Goal: Transaction & Acquisition: Purchase product/service

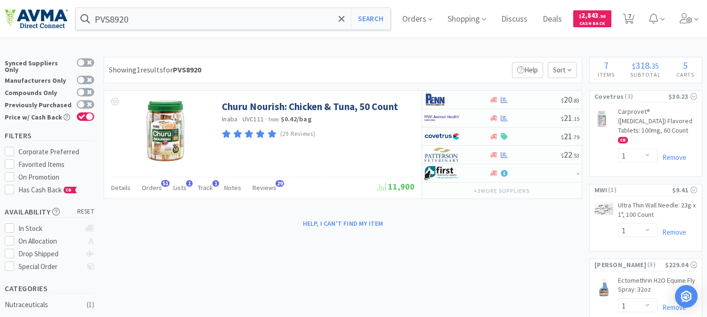
select select "1"
select select "5"
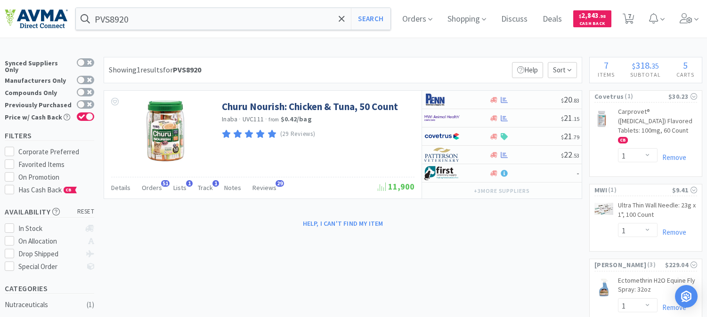
select select "1"
select select "2"
click at [153, 14] on input "PVS8920" at bounding box center [233, 19] width 315 height 22
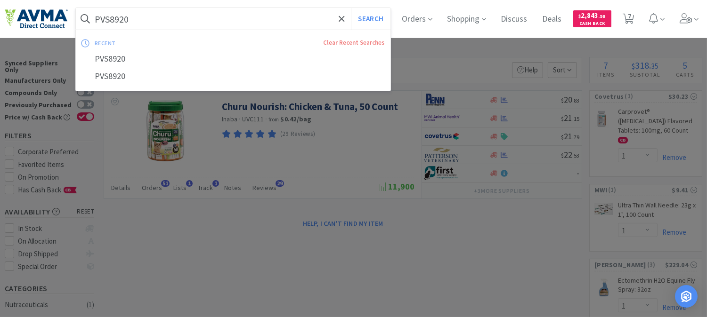
paste input "002364"
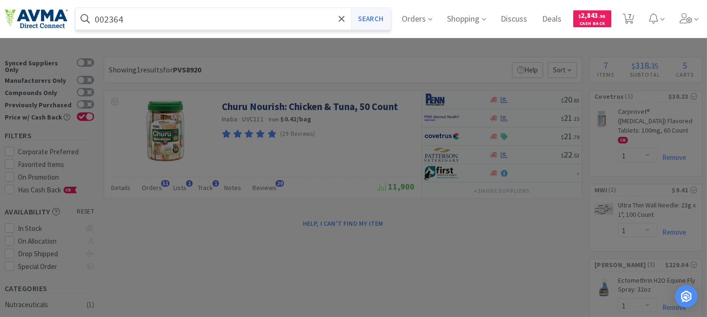
click at [379, 24] on button "Search" at bounding box center [370, 19] width 39 height 22
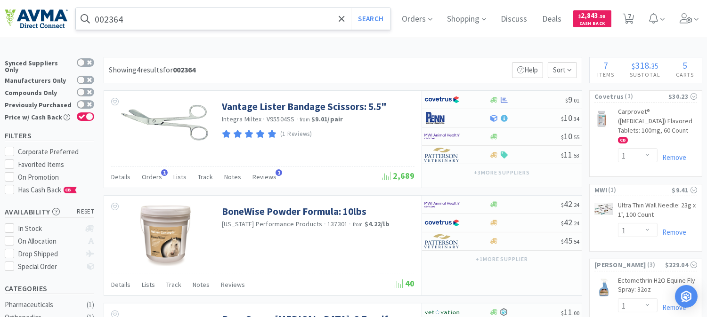
click at [182, 22] on input "002364" at bounding box center [233, 19] width 315 height 22
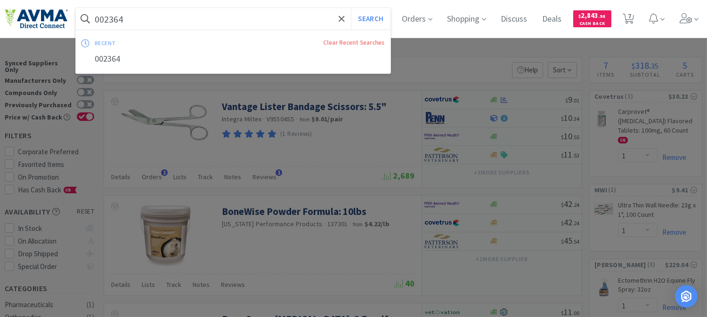
paste input "MMM1404HP"
click at [368, 16] on button "Search" at bounding box center [370, 19] width 39 height 22
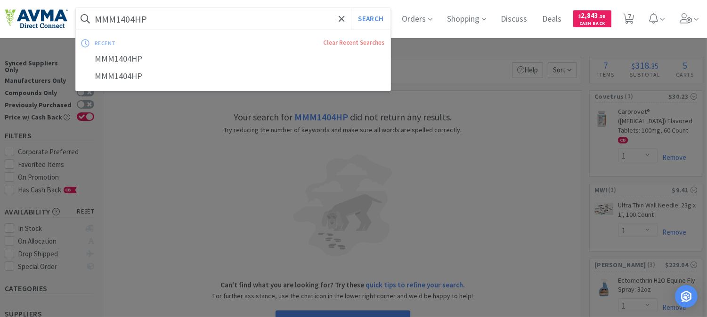
click at [209, 22] on input "MMM1404HP" at bounding box center [233, 19] width 315 height 22
paste input "011858"
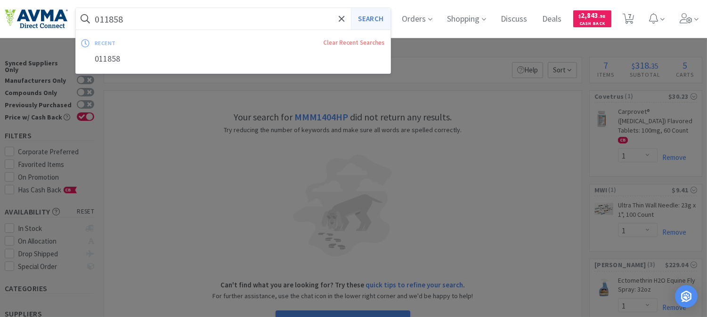
type input "011858"
click at [377, 19] on button "Search" at bounding box center [370, 19] width 39 height 22
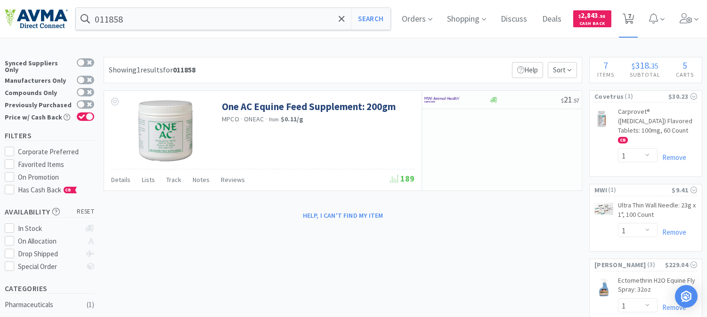
click at [631, 19] on span "7" at bounding box center [629, 16] width 3 height 38
select select "1"
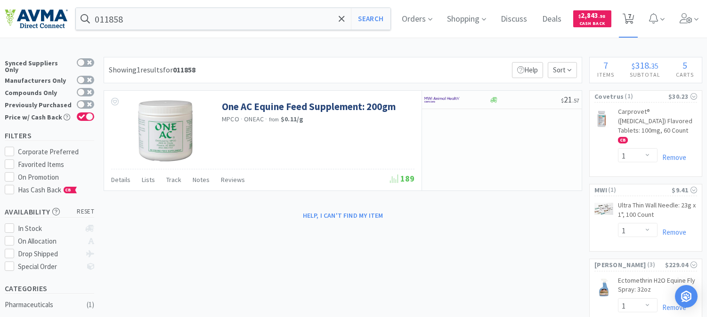
select select "5"
select select "1"
select select "2"
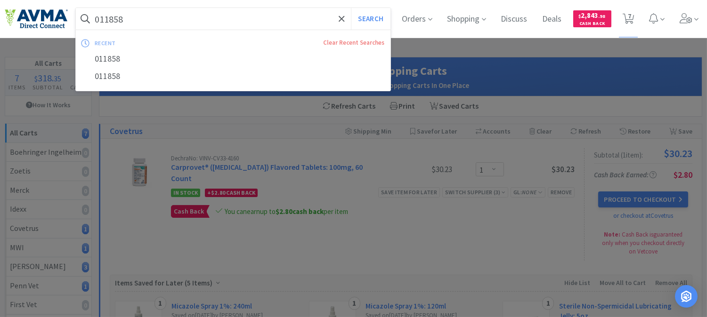
click at [158, 10] on input "011858" at bounding box center [233, 19] width 315 height 22
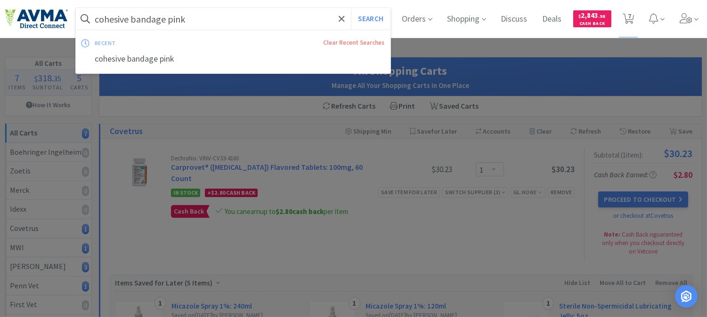
type input "cohesive bandage pink"
click at [351, 8] on button "Search" at bounding box center [370, 19] width 39 height 22
select select "1"
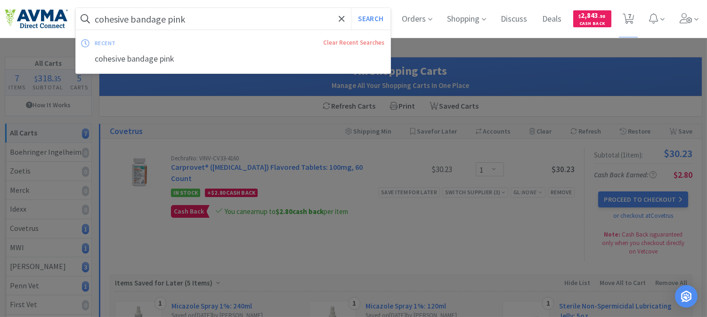
select select "1"
select select "5"
select select "1"
select select "2"
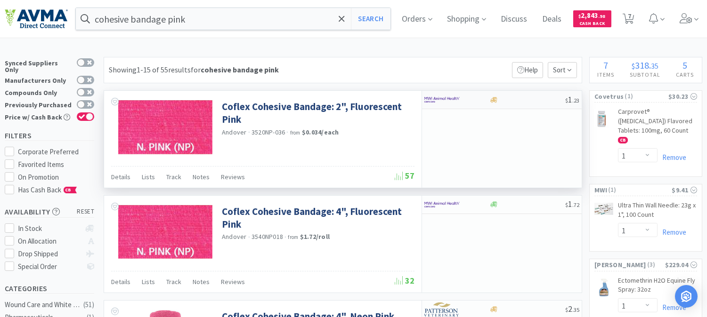
click at [439, 99] on img at bounding box center [441, 100] width 35 height 14
select select "36"
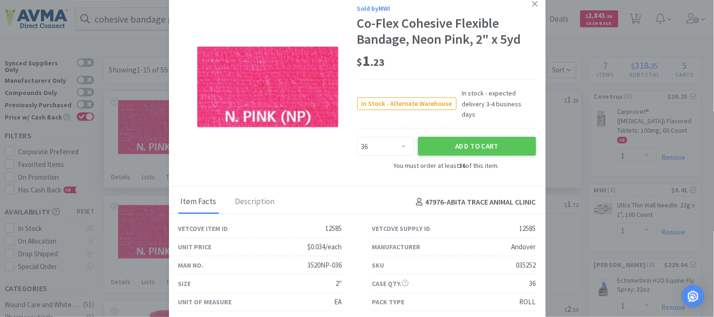
click at [521, 260] on div "035252" at bounding box center [527, 265] width 20 height 11
copy div "035252"
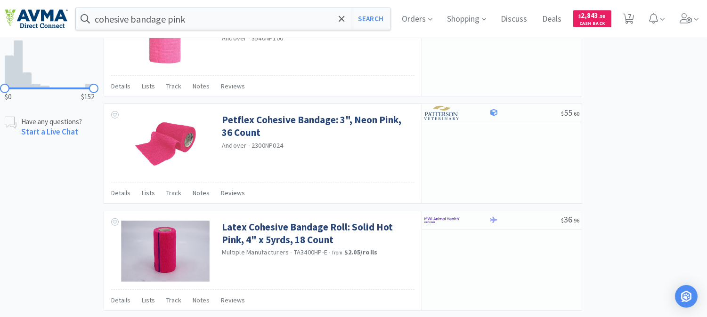
scroll to position [366, 0]
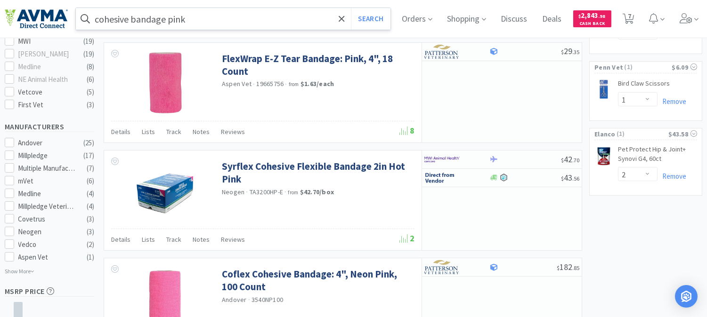
click at [203, 13] on input "cohesive bandage pink" at bounding box center [233, 19] width 315 height 22
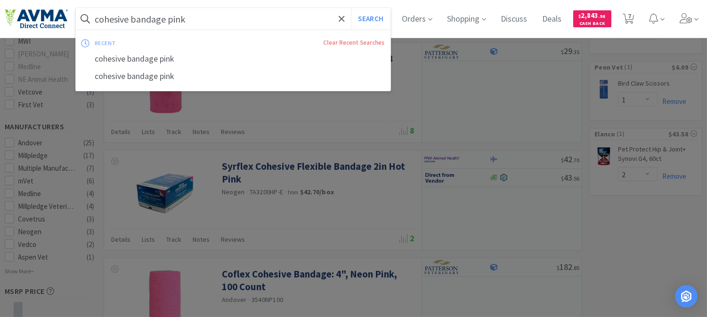
paste input "035252"
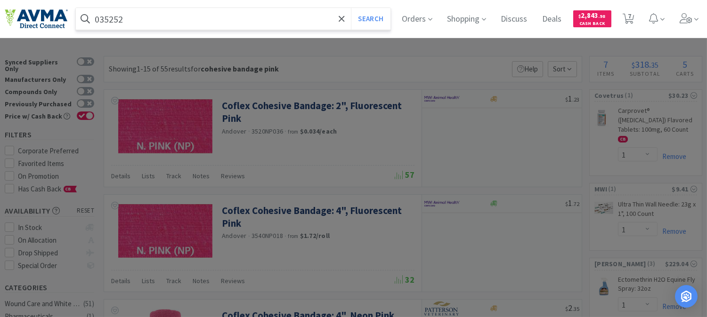
scroll to position [0, 0]
type input "035252"
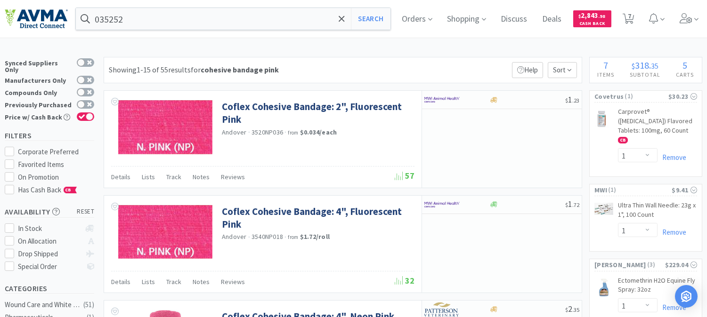
click at [271, 134] on div at bounding box center [353, 158] width 707 height 317
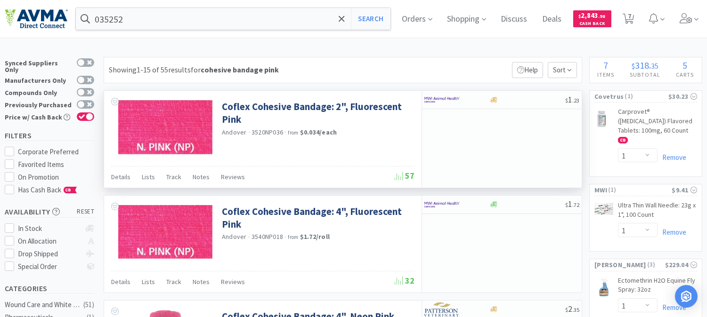
click at [271, 134] on span "3520NP036" at bounding box center [267, 132] width 32 height 8
click at [269, 131] on span "3520NP036" at bounding box center [267, 132] width 32 height 8
copy span "3520NP036"
